Goal: Navigation & Orientation: Find specific page/section

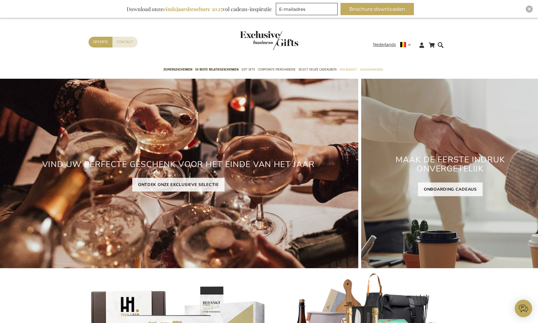
scroll to position [10, 0]
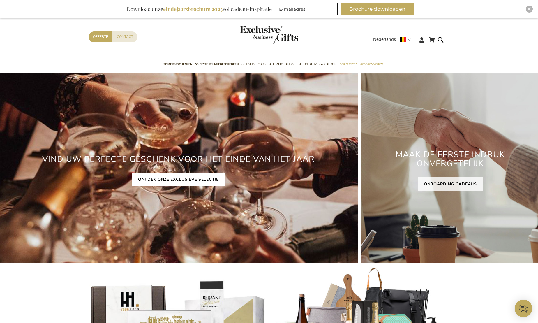
click at [185, 182] on link "ONTDEK ONZE EXCLUSIEVE SELECTIE" at bounding box center [178, 179] width 92 height 14
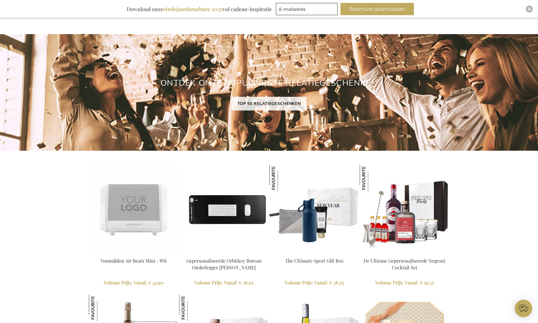
scroll to position [428, 0]
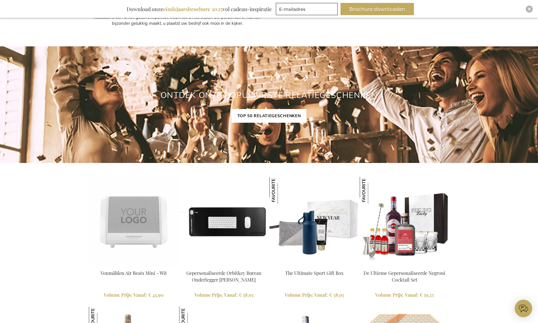
click at [269, 116] on link "TOP 50 RELATIEGESCHENKEN" at bounding box center [269, 116] width 75 height 14
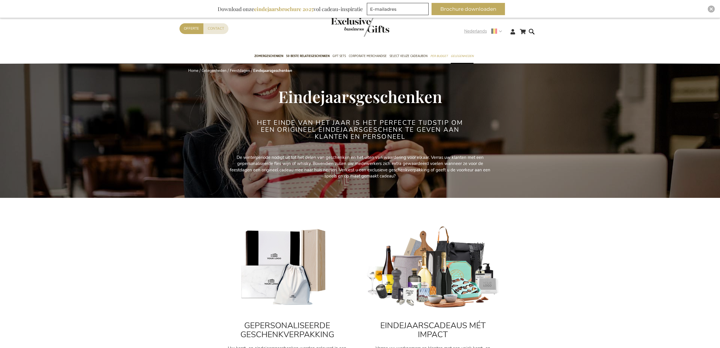
drag, startPoint x: 477, startPoint y: 31, endPoint x: 475, endPoint y: 36, distance: 5.5
click at [476, 31] on span "Nederlands" at bounding box center [475, 31] width 23 height 7
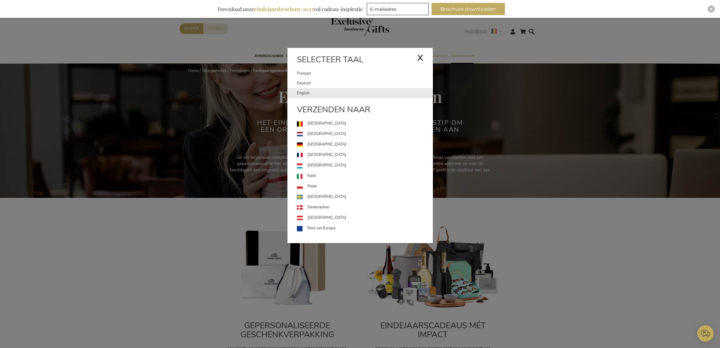
click at [337, 95] on link "English" at bounding box center [365, 93] width 136 height 10
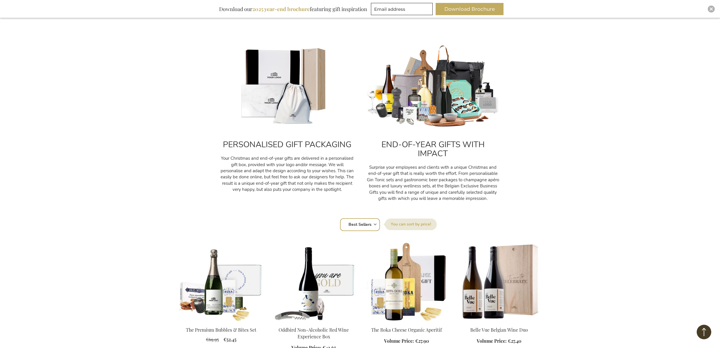
click at [369, 221] on select "Position Best Sellers Most Viewed New Biggest Saving Price: low to high Price: …" at bounding box center [360, 224] width 40 height 13
select select "new"
click at [340, 218] on select "Position Best Sellers Most Viewed New Biggest Saving Price: low to high Price: …" at bounding box center [360, 224] width 40 height 13
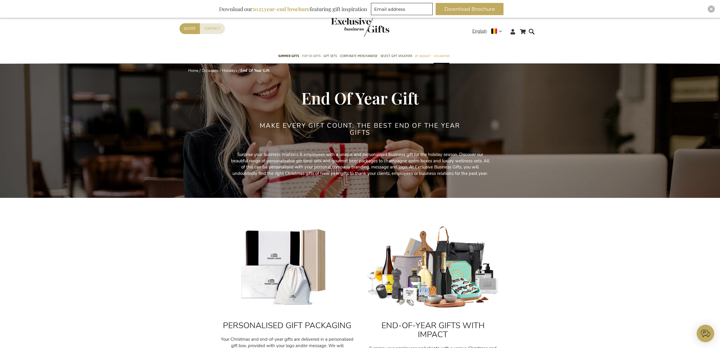
click at [313, 56] on span "TOP 50 Gifts" at bounding box center [311, 56] width 19 height 6
